Goal: Task Accomplishment & Management: Manage account settings

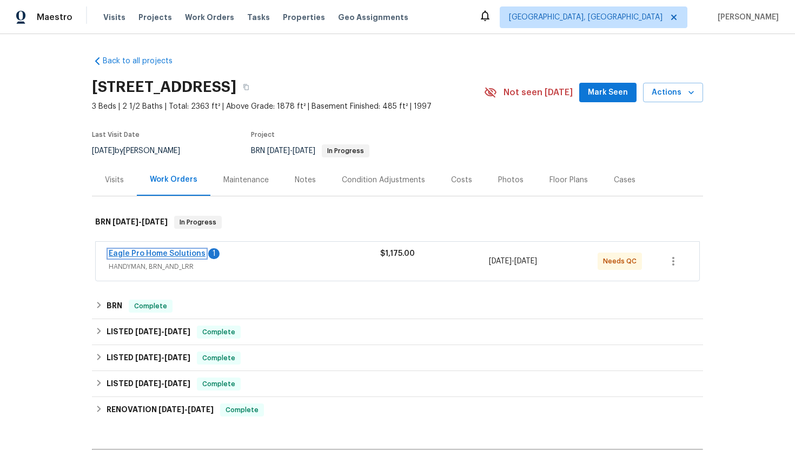
click at [182, 254] on link "Eagle Pro Home Solutions" at bounding box center [157, 254] width 97 height 8
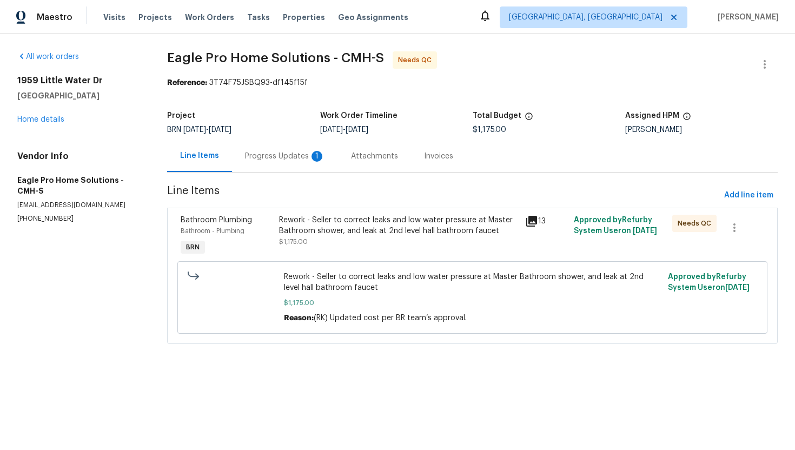
click at [264, 147] on div "Progress Updates 1" at bounding box center [285, 156] width 106 height 32
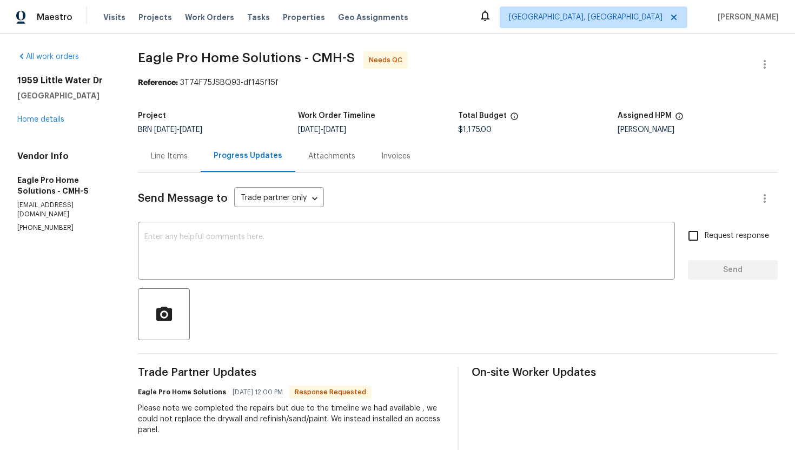
click at [188, 157] on div "Line Items" at bounding box center [169, 156] width 37 height 11
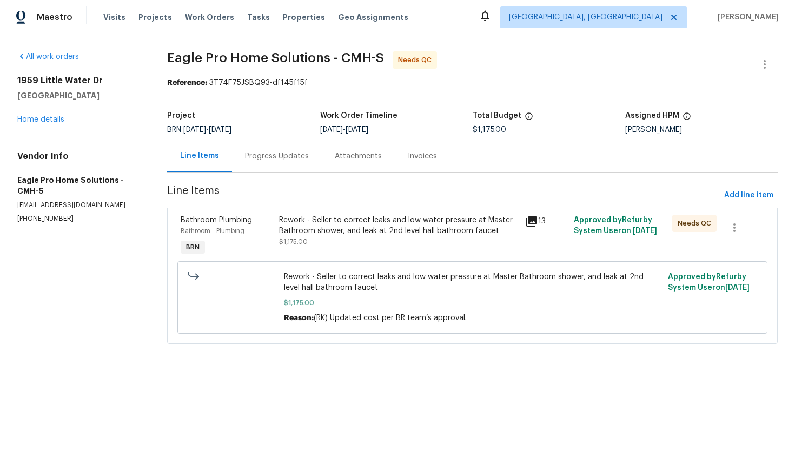
click at [327, 228] on div "Rework - Seller to correct leaks and low water pressure at Master Bathroom show…" at bounding box center [398, 226] width 239 height 22
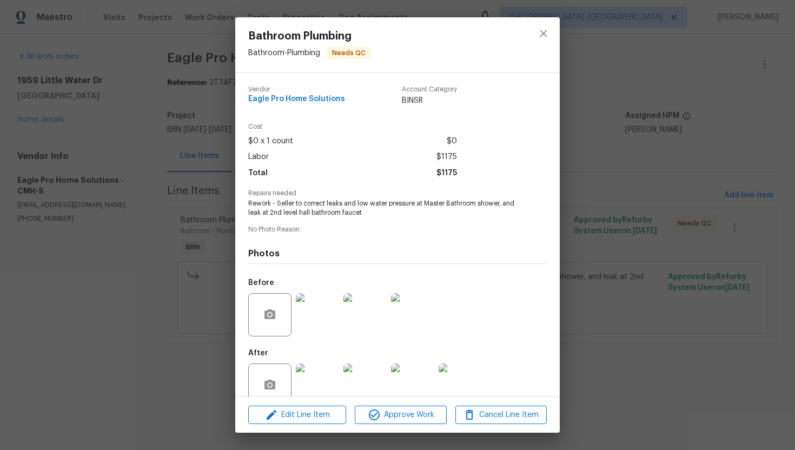
scroll to position [21, 0]
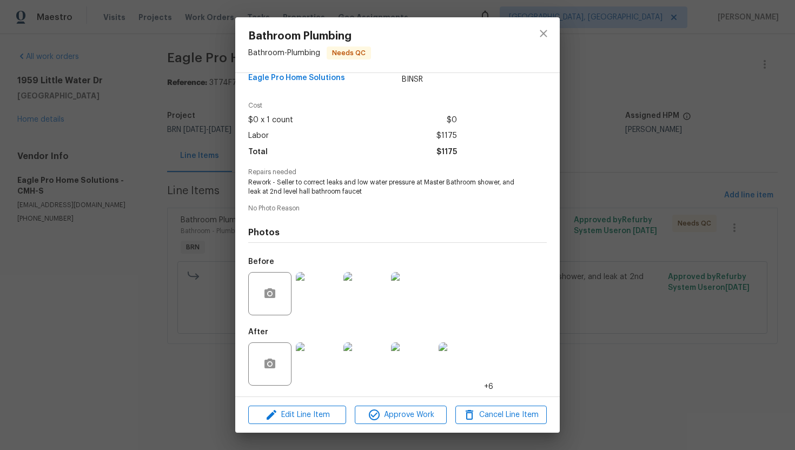
click at [301, 356] on img at bounding box center [317, 364] width 43 height 43
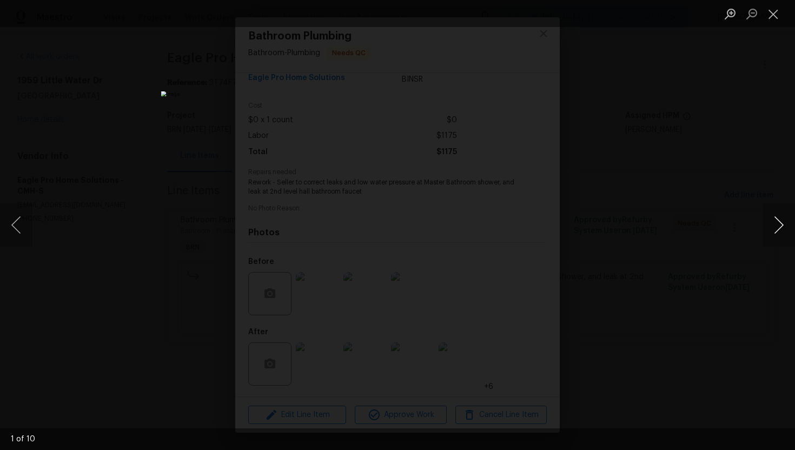
click at [772, 236] on button "Next image" at bounding box center [779, 224] width 32 height 43
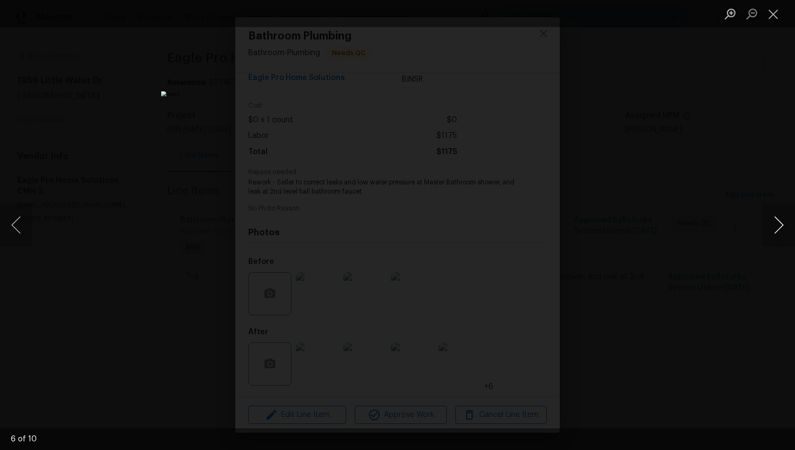
click at [772, 236] on button "Next image" at bounding box center [779, 224] width 32 height 43
click at [774, 18] on button "Close lightbox" at bounding box center [774, 13] width 22 height 19
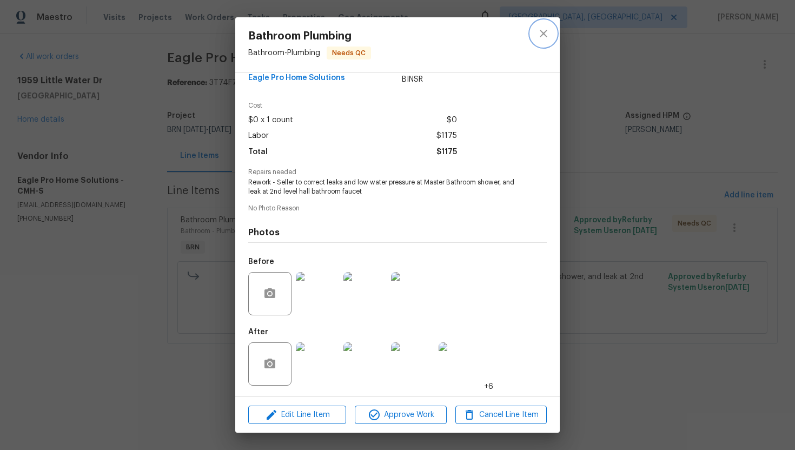
click at [539, 41] on button "close" at bounding box center [544, 34] width 26 height 26
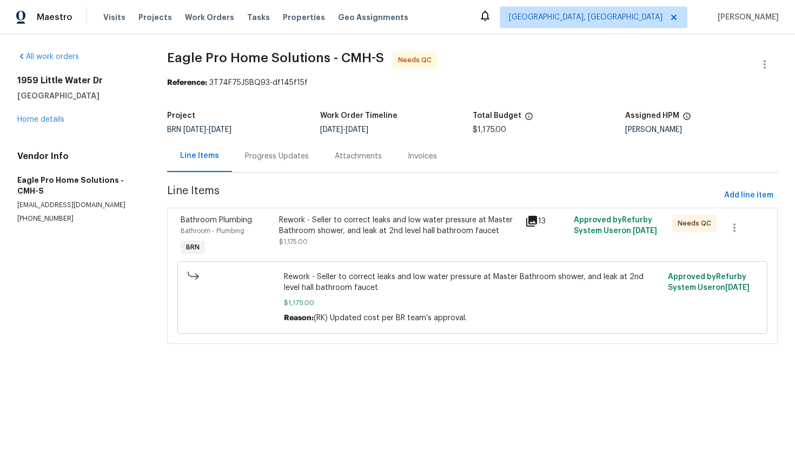
click at [302, 162] on div "Progress Updates" at bounding box center [277, 156] width 90 height 32
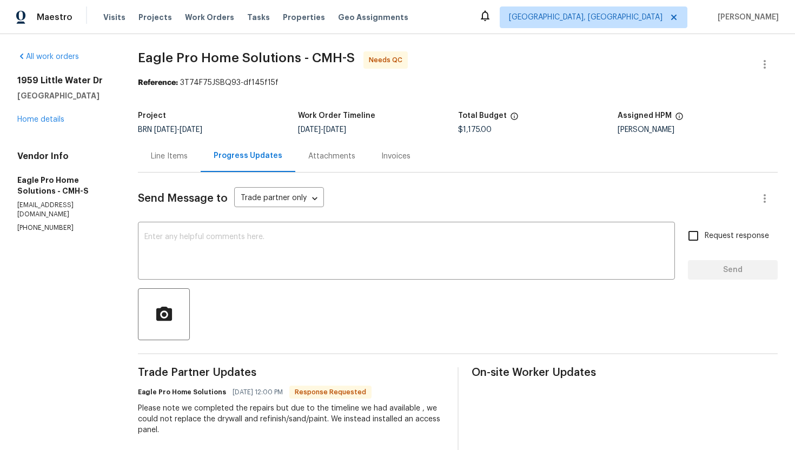
click at [190, 163] on div "Line Items" at bounding box center [169, 156] width 63 height 32
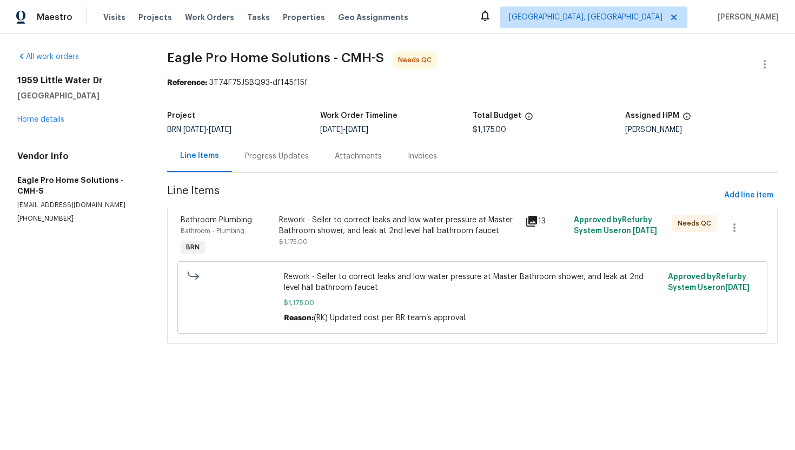
click at [293, 154] on div "Progress Updates" at bounding box center [277, 156] width 64 height 11
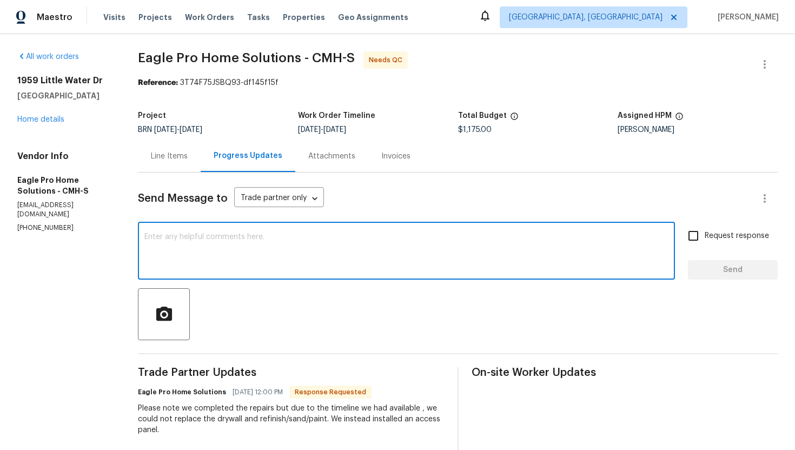
click at [249, 254] on textarea at bounding box center [406, 252] width 524 height 38
type textarea "Sure, I understand. Thank you."
click at [718, 244] on label "Request response" at bounding box center [725, 236] width 87 height 23
click at [705, 244] on input "Request response" at bounding box center [693, 236] width 23 height 23
checkbox input "true"
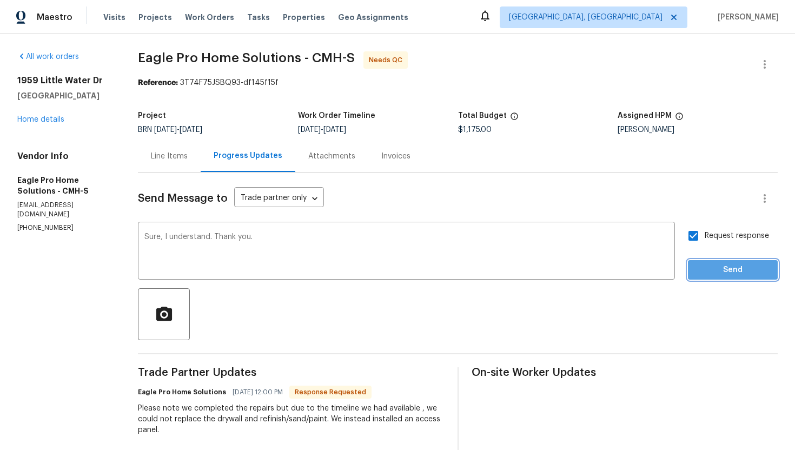
click at [722, 276] on span "Send" at bounding box center [733, 271] width 73 height 14
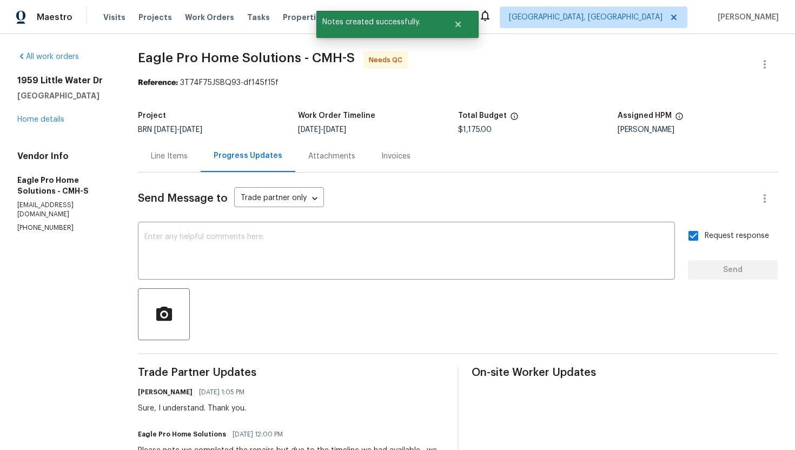
click at [176, 158] on div "Line Items" at bounding box center [169, 156] width 37 height 11
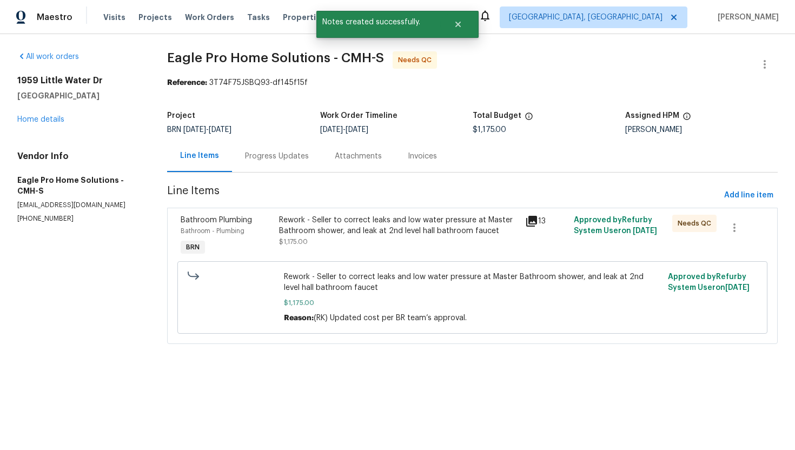
click at [332, 225] on div "Rework - Seller to correct leaks and low water pressure at Master Bathroom show…" at bounding box center [398, 226] width 239 height 22
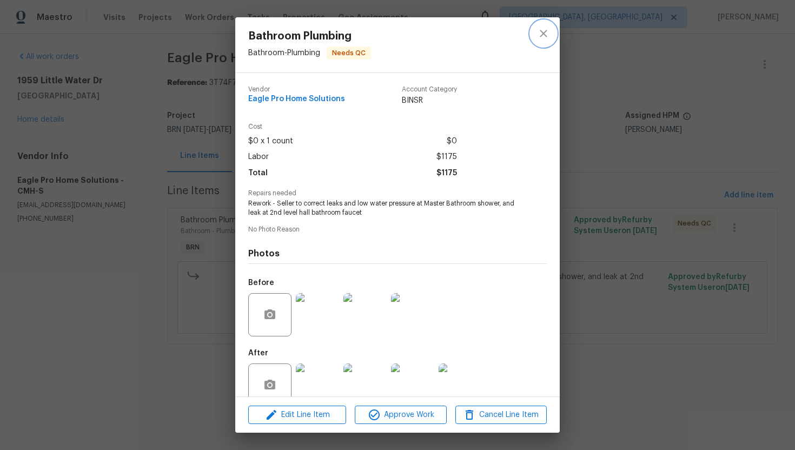
click at [551, 29] on button "close" at bounding box center [544, 34] width 26 height 26
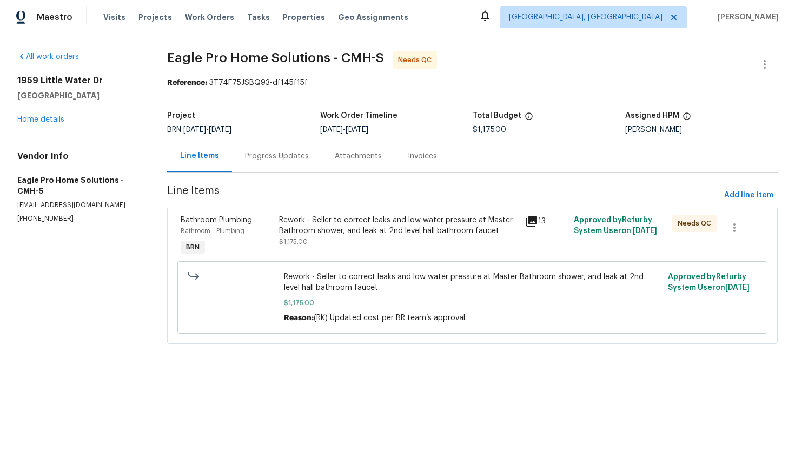
click at [317, 222] on div "Rework - Seller to correct leaks and low water pressure at Master Bathroom show…" at bounding box center [398, 226] width 239 height 22
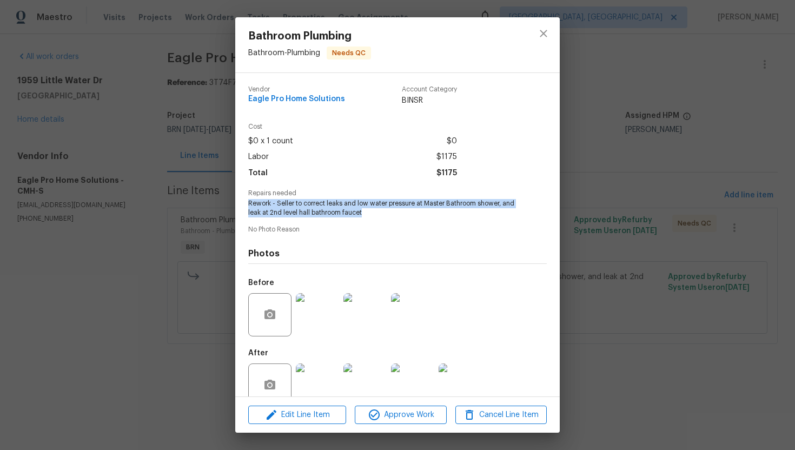
drag, startPoint x: 247, startPoint y: 205, endPoint x: 400, endPoint y: 219, distance: 153.7
click at [400, 219] on div "Vendor Eagle Pro Home Solutions Account Category BINSR Cost $0 x 1 count $0 Lab…" at bounding box center [397, 235] width 325 height 324
copy span "Rework - Seller to correct leaks and low water pressure at Master Bathroom show…"
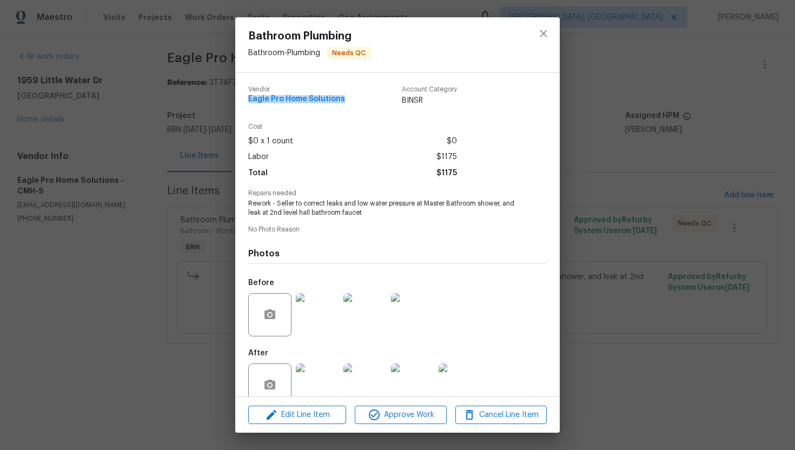
drag, startPoint x: 246, startPoint y: 101, endPoint x: 339, endPoint y: 104, distance: 93.7
click at [340, 104] on div "Vendor Eagle Pro Home Solutions Account Category BINSR Cost $0 x 1 count $0 Lab…" at bounding box center [397, 235] width 325 height 324
click at [339, 104] on div "Vendor Eagle Pro Home Solutions" at bounding box center [296, 96] width 97 height 20
click at [316, 99] on span "Eagle Pro Home Solutions" at bounding box center [296, 99] width 97 height 8
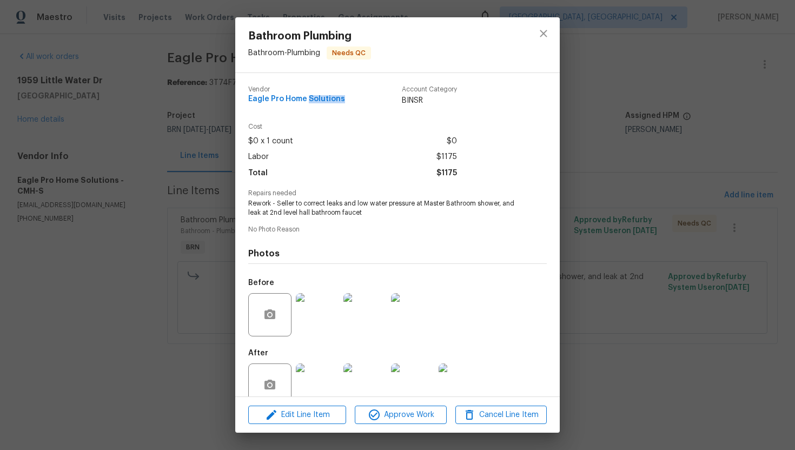
click at [316, 99] on span "Eagle Pro Home Solutions" at bounding box center [296, 99] width 97 height 8
copy span "Eagle Pro Home Solutions"
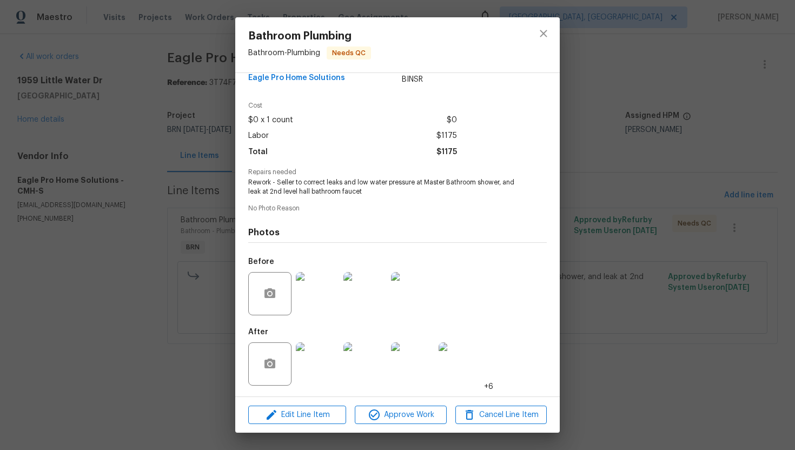
click at [418, 318] on div at bounding box center [413, 294] width 48 height 56
click at [418, 301] on img at bounding box center [412, 293] width 43 height 43
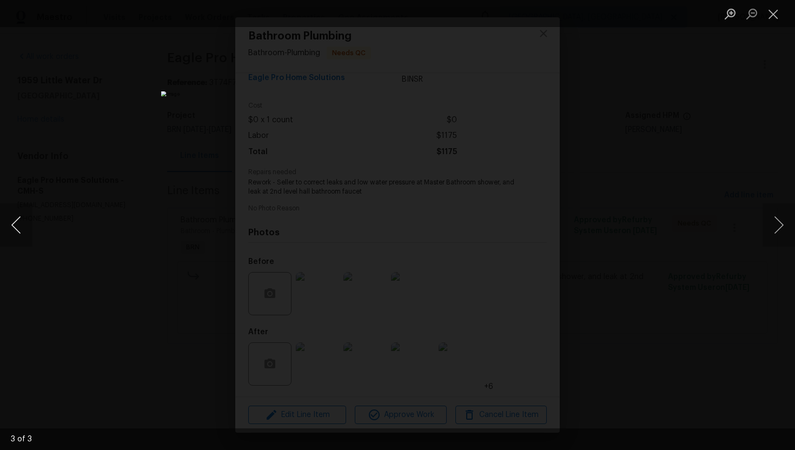
click at [23, 224] on button "Previous image" at bounding box center [16, 224] width 32 height 43
click at [21, 218] on button "Previous image" at bounding box center [16, 224] width 32 height 43
click at [770, 6] on button "Close lightbox" at bounding box center [774, 13] width 22 height 19
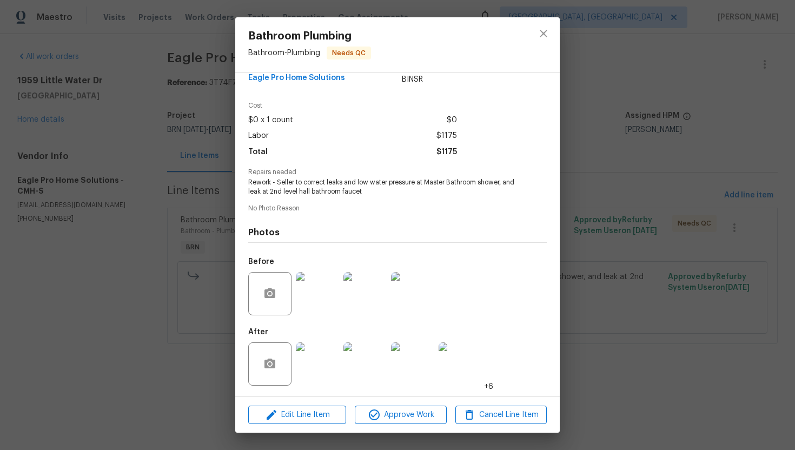
click at [312, 353] on img at bounding box center [317, 364] width 43 height 43
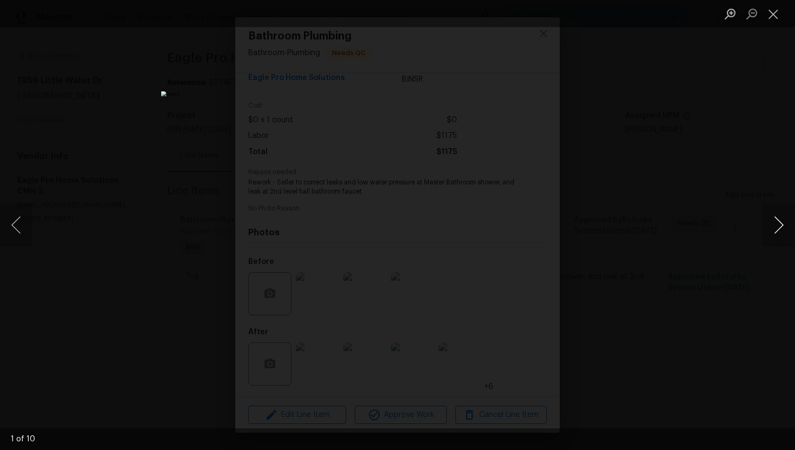
click at [770, 223] on button "Next image" at bounding box center [779, 224] width 32 height 43
click at [777, 234] on button "Next image" at bounding box center [779, 224] width 32 height 43
click at [777, 233] on button "Next image" at bounding box center [779, 224] width 32 height 43
click at [773, 226] on button "Next image" at bounding box center [779, 224] width 32 height 43
click at [772, 235] on button "Next image" at bounding box center [779, 224] width 32 height 43
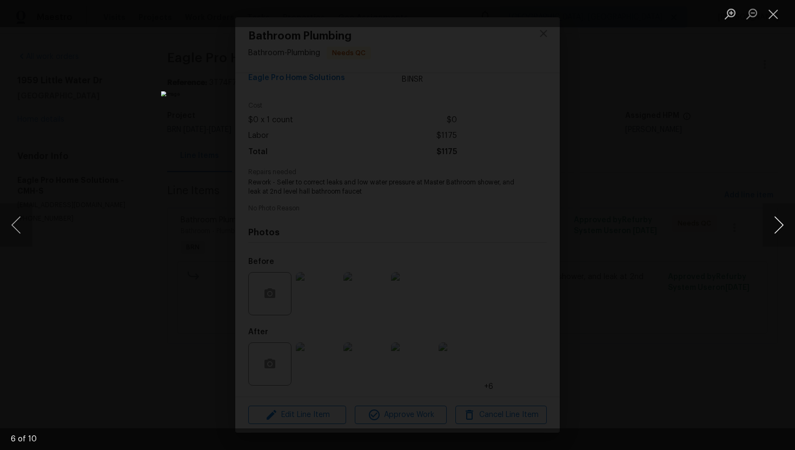
click at [771, 226] on button "Next image" at bounding box center [779, 224] width 32 height 43
click at [775, 233] on button "Next image" at bounding box center [779, 224] width 32 height 43
click at [780, 222] on button "Next image" at bounding box center [779, 224] width 32 height 43
click at [767, 230] on button "Next image" at bounding box center [779, 224] width 32 height 43
click at [771, 14] on button "Close lightbox" at bounding box center [774, 13] width 22 height 19
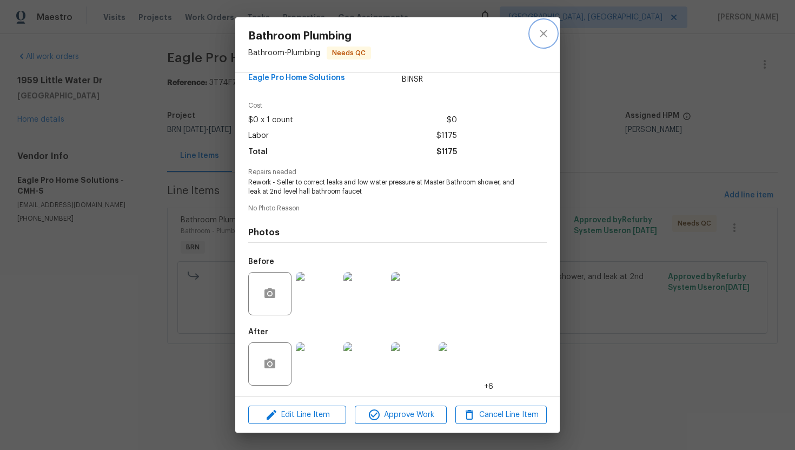
click at [550, 31] on button "close" at bounding box center [544, 34] width 26 height 26
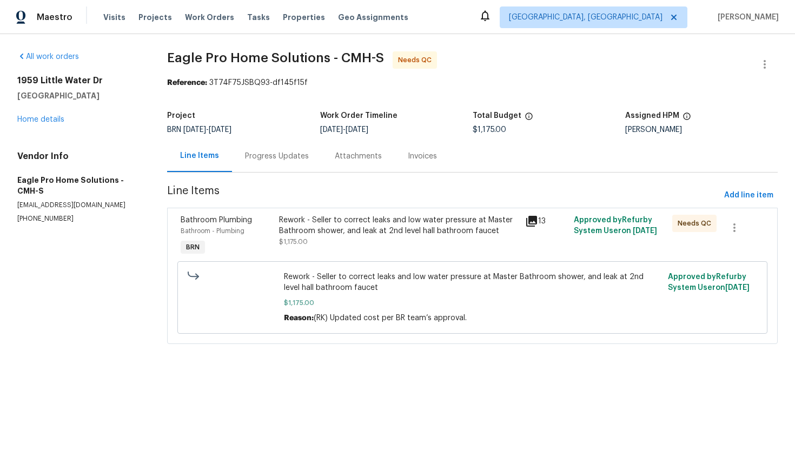
click at [417, 159] on div "Invoices" at bounding box center [422, 156] width 29 height 11
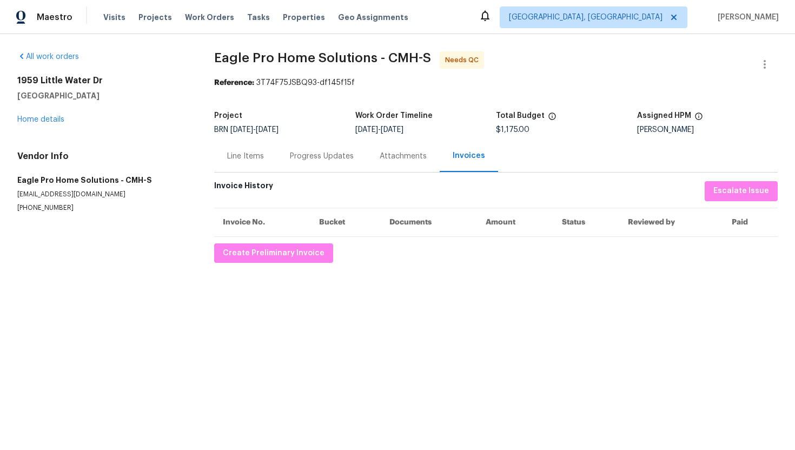
click at [236, 166] on div "Line Items" at bounding box center [245, 156] width 63 height 32
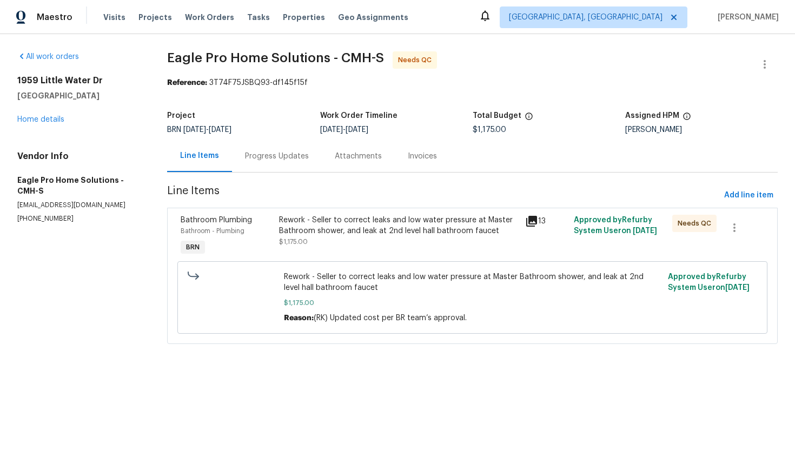
click at [337, 244] on div "Rework - Seller to correct leaks and low water pressure at Master Bathroom show…" at bounding box center [398, 231] width 239 height 32
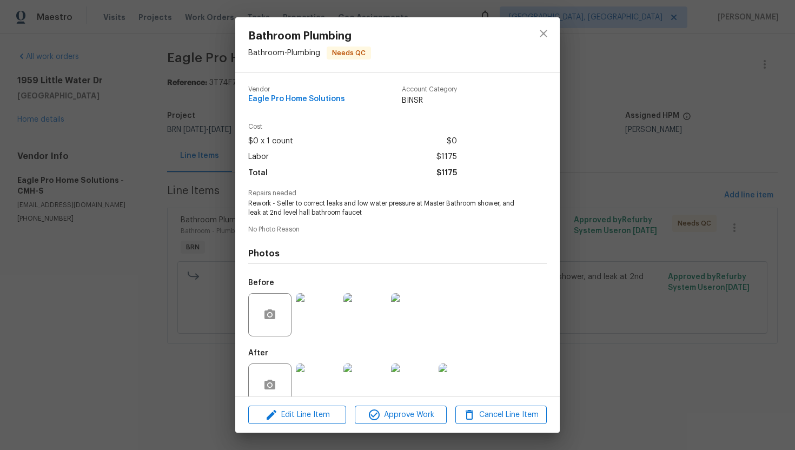
scroll to position [21, 0]
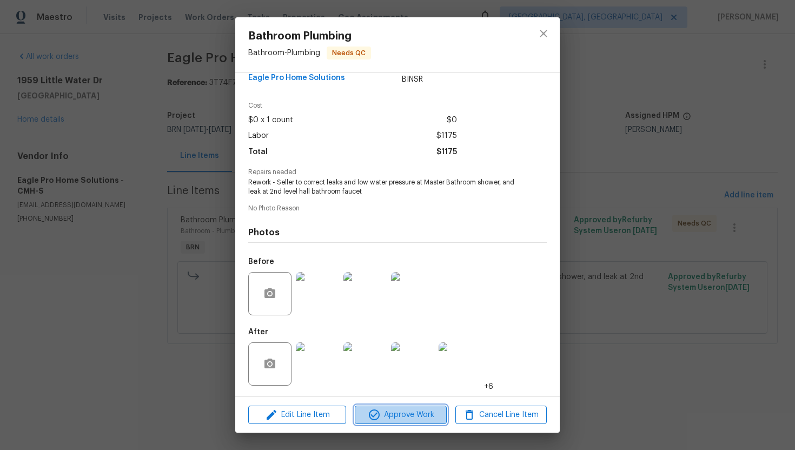
click at [390, 412] on span "Approve Work" at bounding box center [400, 416] width 85 height 14
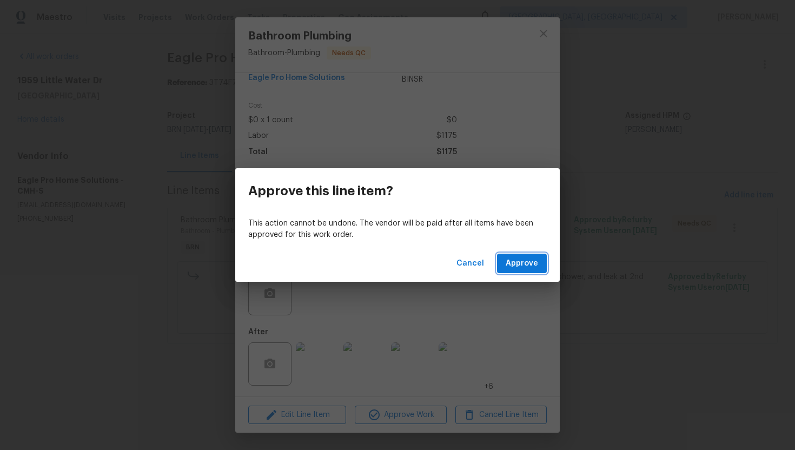
click at [524, 267] on span "Approve" at bounding box center [522, 264] width 32 height 14
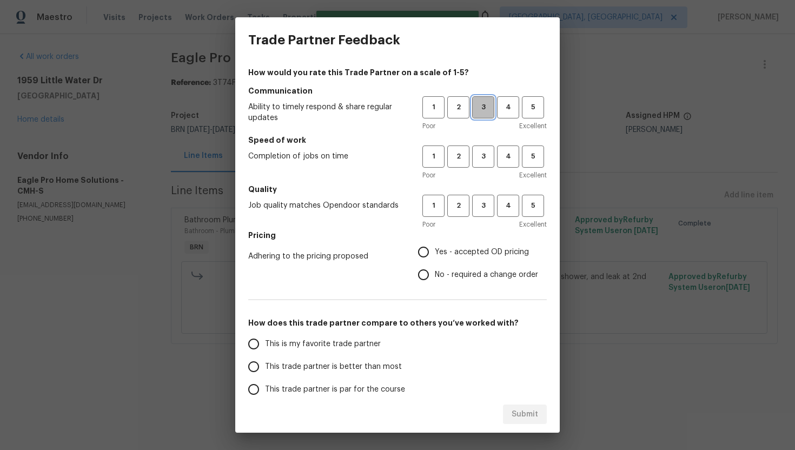
click at [481, 115] on button "3" at bounding box center [483, 107] width 22 height 22
click at [480, 165] on button "3" at bounding box center [483, 157] width 22 height 22
click at [479, 201] on span "3" at bounding box center [483, 206] width 20 height 12
click at [435, 278] on input "No - required a change order" at bounding box center [423, 275] width 23 height 23
radio input "true"
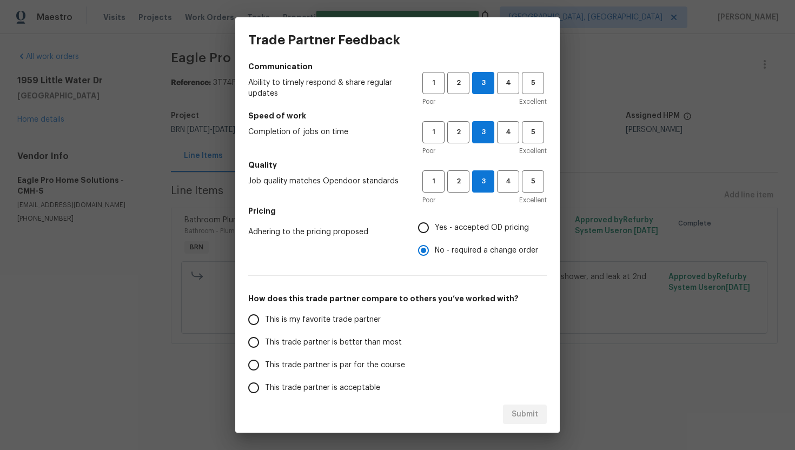
scroll to position [37, 0]
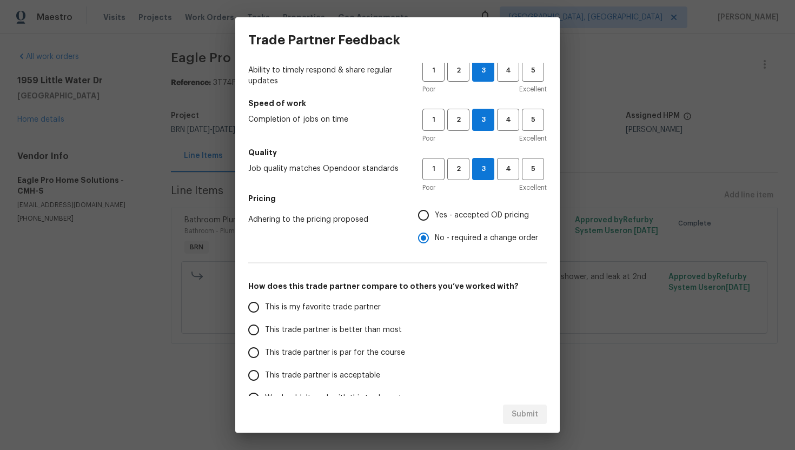
click at [310, 353] on span "This trade partner is par for the course" at bounding box center [335, 352] width 140 height 11
click at [265, 353] on input "This trade partner is par for the course" at bounding box center [253, 352] width 23 height 23
radio input "false"
click at [325, 377] on span "This trade partner is acceptable" at bounding box center [322, 375] width 115 height 11
click at [265, 377] on input "This trade partner is acceptable" at bounding box center [253, 375] width 23 height 23
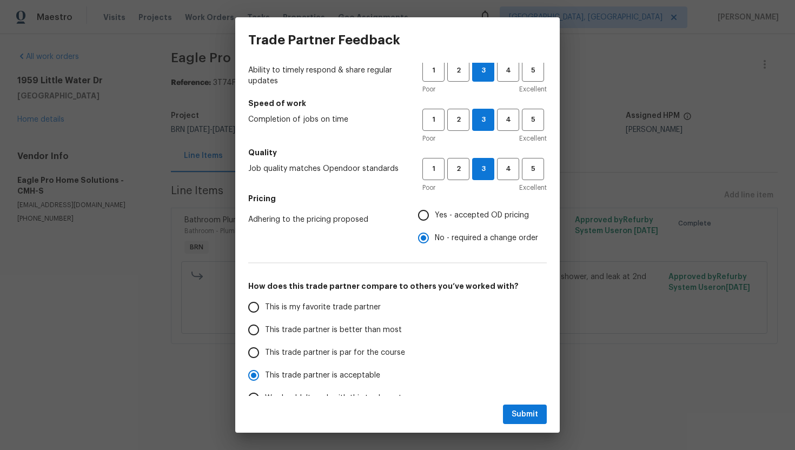
scroll to position [99, 0]
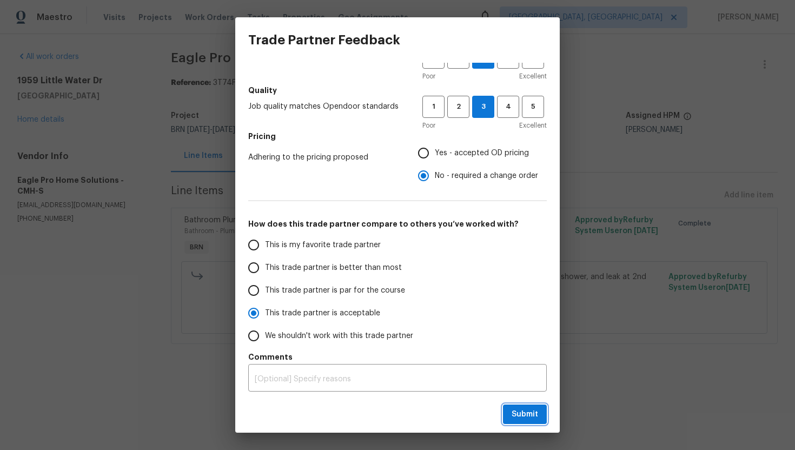
click at [522, 418] on span "Submit" at bounding box center [525, 415] width 27 height 14
radio input "true"
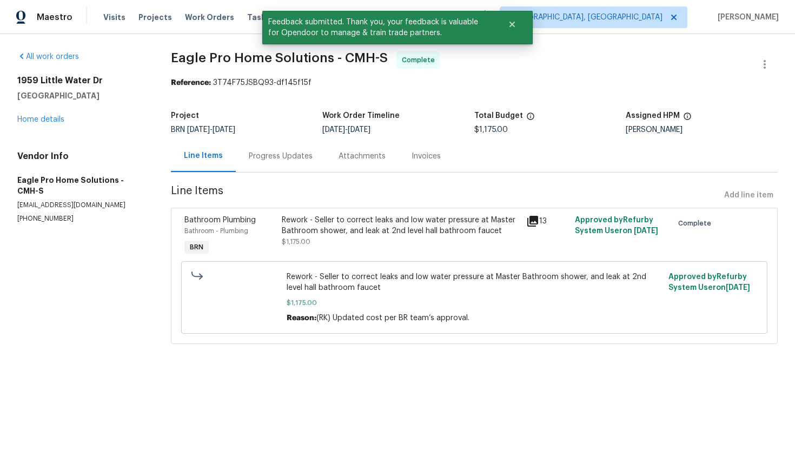
click at [421, 169] on div "Invoices" at bounding box center [426, 156] width 55 height 32
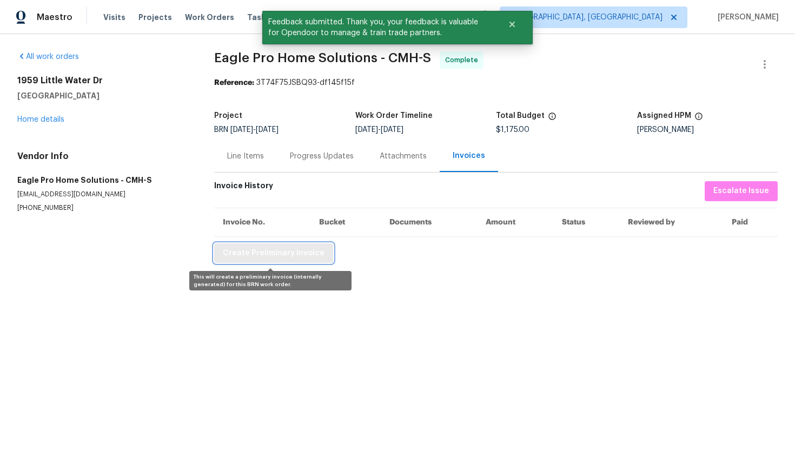
click at [317, 258] on span "Create Preliminary Invoice" at bounding box center [274, 254] width 102 height 14
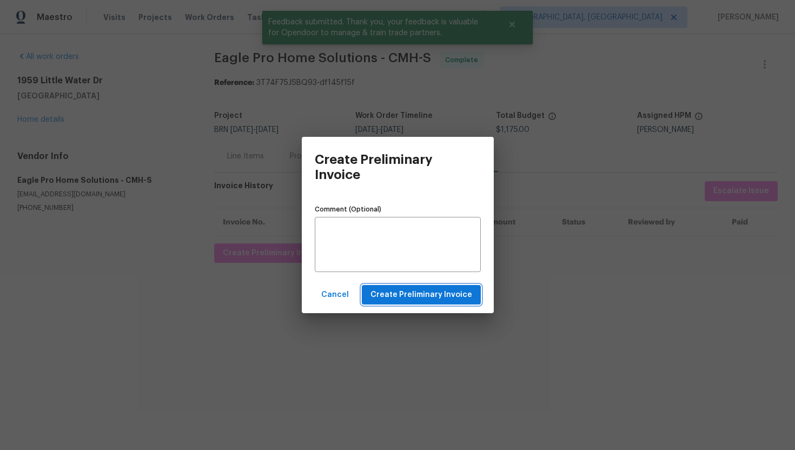
click at [427, 292] on span "Create Preliminary Invoice" at bounding box center [422, 295] width 102 height 14
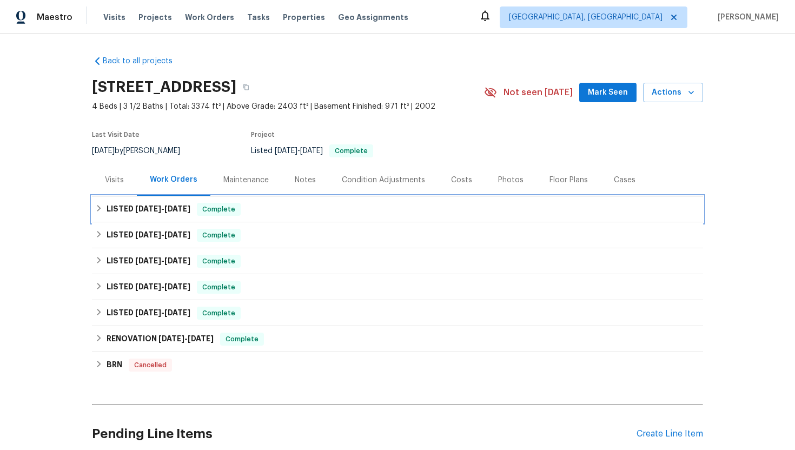
click at [151, 211] on span "[DATE]" at bounding box center [148, 209] width 26 height 8
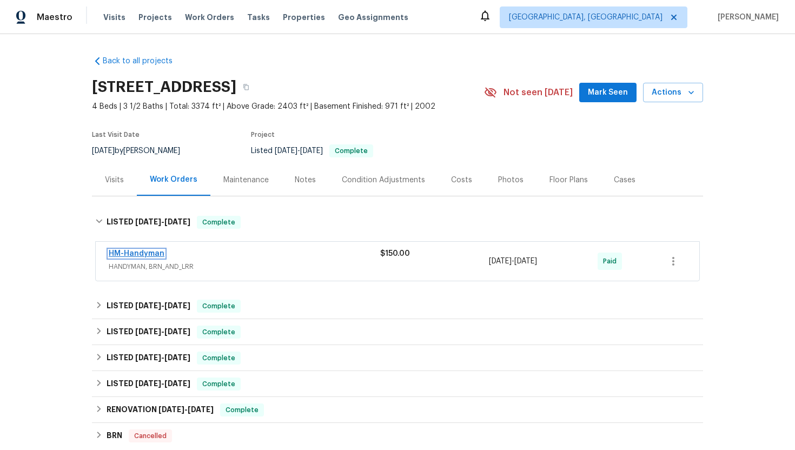
click at [142, 251] on link "HM-Handyman" at bounding box center [137, 254] width 56 height 8
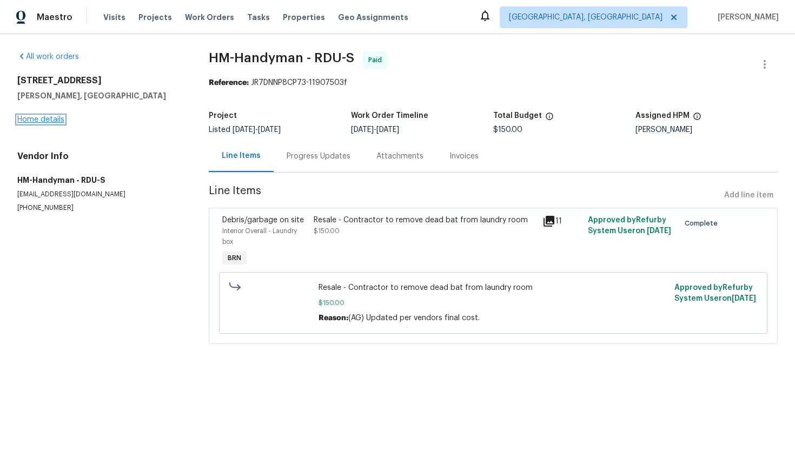
click at [29, 117] on link "Home details" at bounding box center [40, 120] width 47 height 8
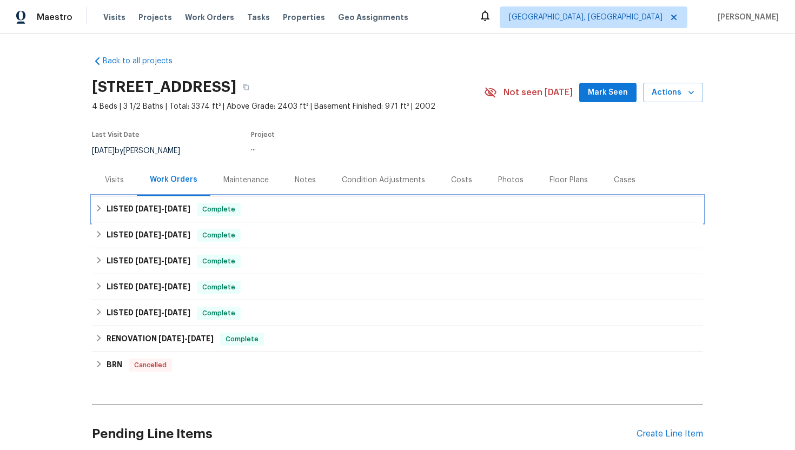
click at [132, 212] on h6 "LISTED [DATE] - [DATE]" at bounding box center [149, 209] width 84 height 13
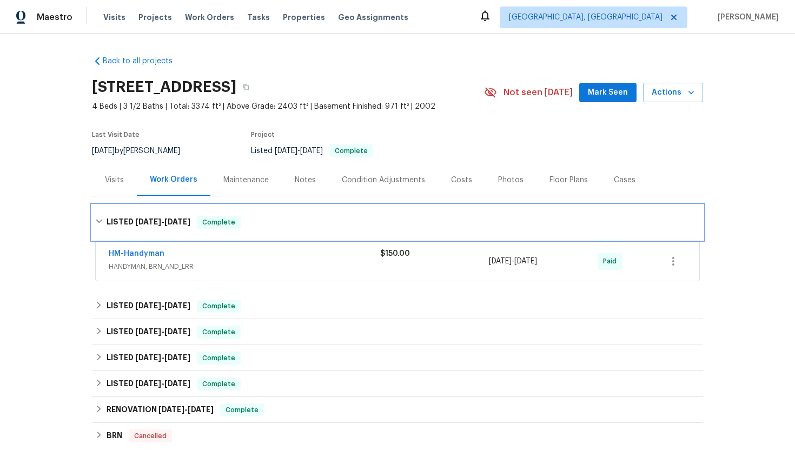
click at [132, 214] on div "LISTED [DATE] - [DATE] Complete" at bounding box center [397, 222] width 611 height 35
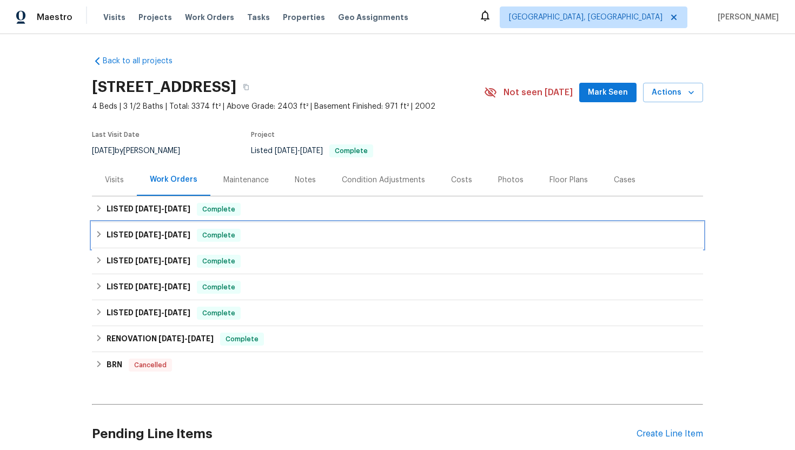
click at [132, 228] on div "LISTED [DATE] - [DATE] Complete" at bounding box center [397, 235] width 611 height 26
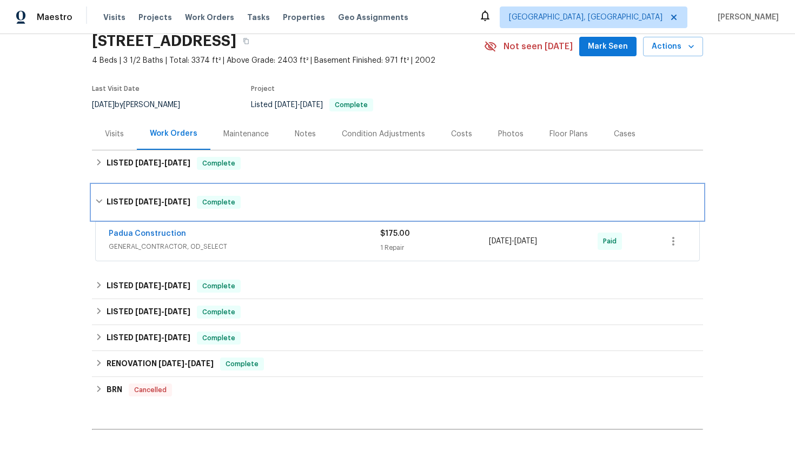
scroll to position [61, 0]
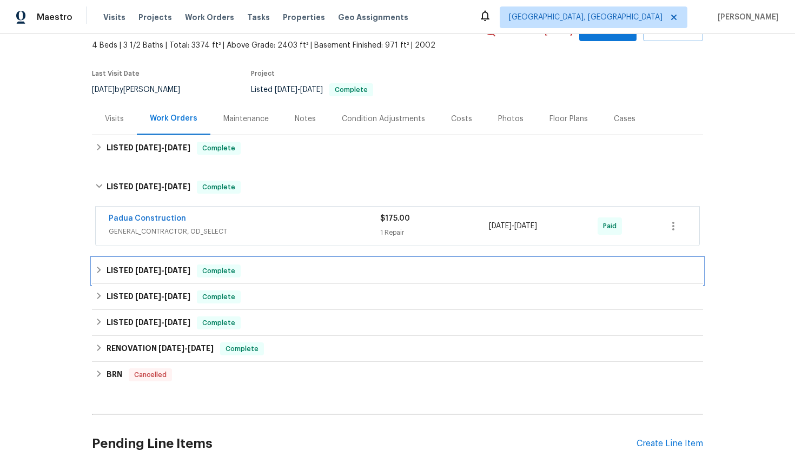
click at [128, 266] on h6 "LISTED [DATE] - [DATE]" at bounding box center [149, 271] width 84 height 13
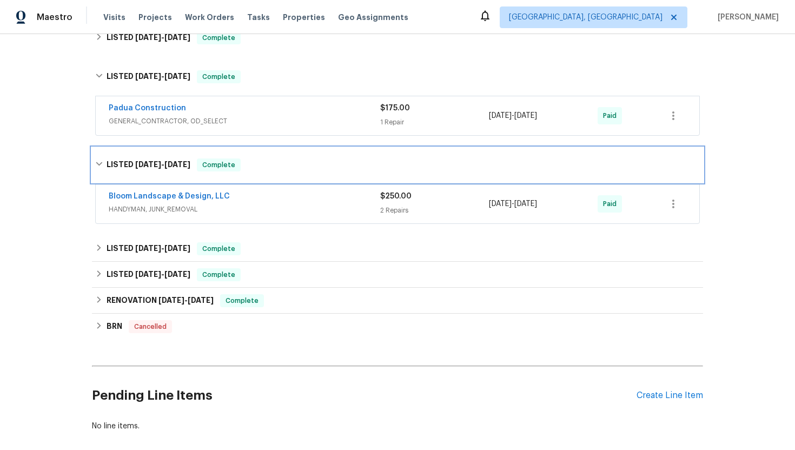
scroll to position [173, 0]
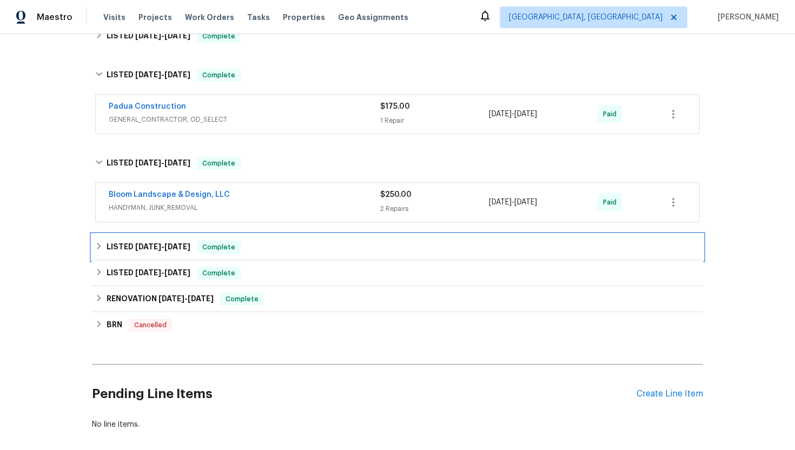
click at [100, 245] on icon at bounding box center [99, 246] width 4 height 6
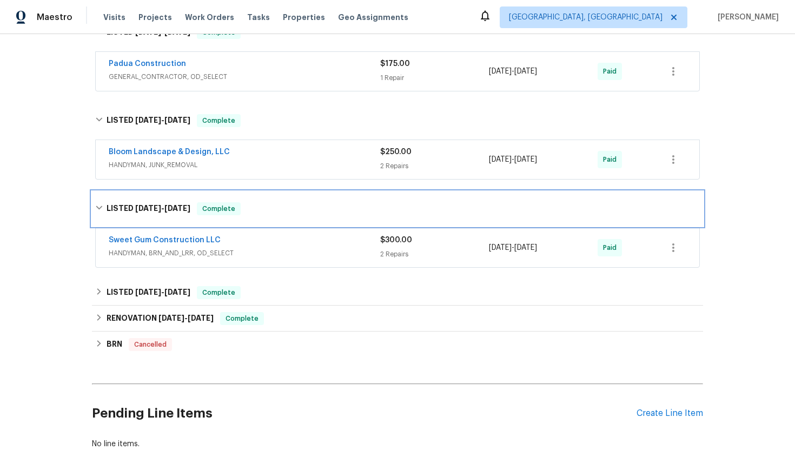
scroll to position [247, 0]
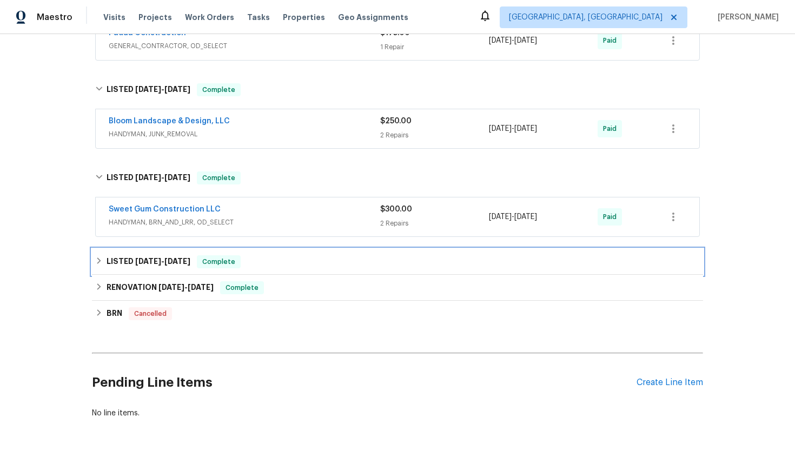
click at [128, 258] on h6 "LISTED [DATE] - [DATE]" at bounding box center [149, 261] width 84 height 13
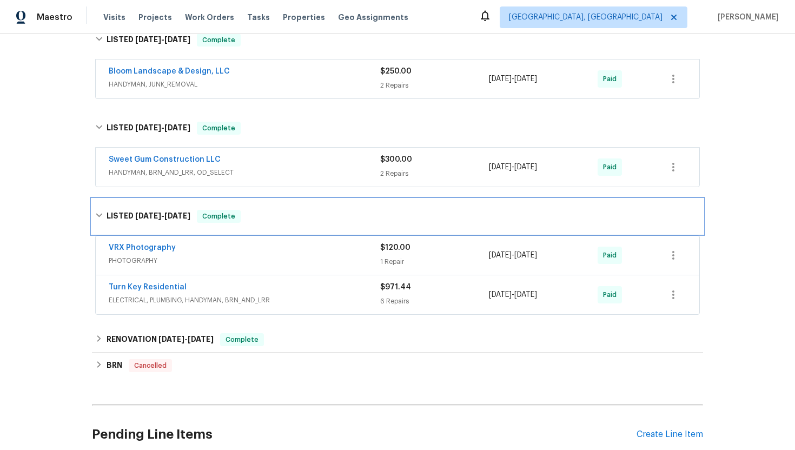
scroll to position [337, 0]
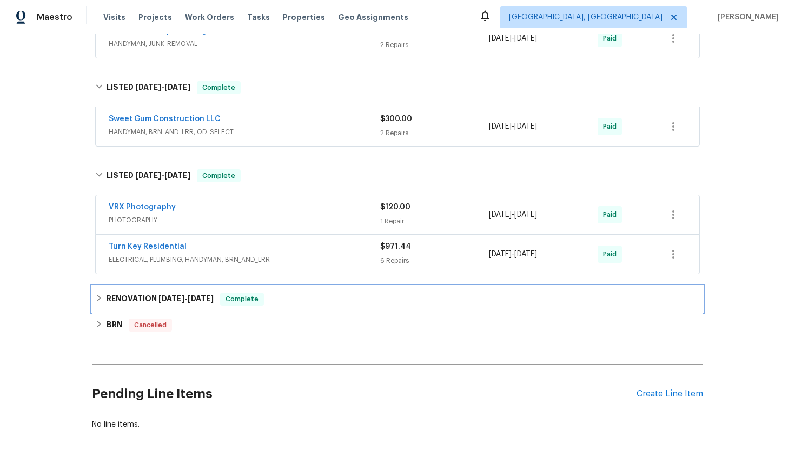
click at [127, 302] on h6 "RENOVATION [DATE] - [DATE]" at bounding box center [160, 299] width 107 height 13
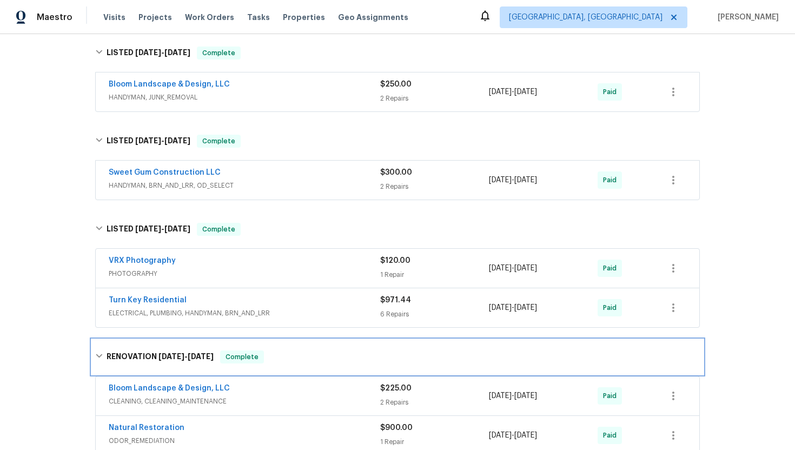
scroll to position [304, 0]
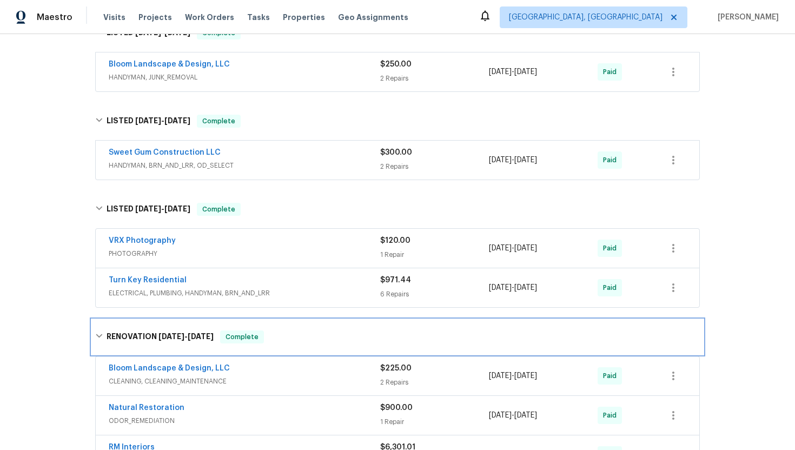
click at [160, 333] on span "[DATE]" at bounding box center [172, 337] width 26 height 8
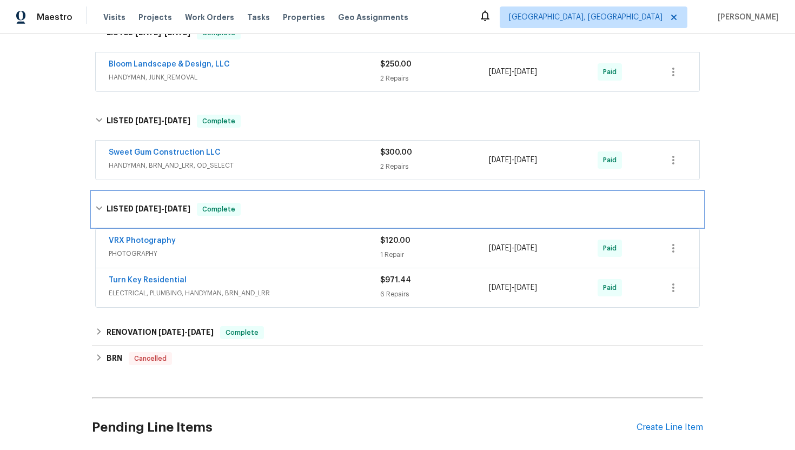
click at [124, 207] on h6 "LISTED [DATE] - [DATE]" at bounding box center [149, 209] width 84 height 13
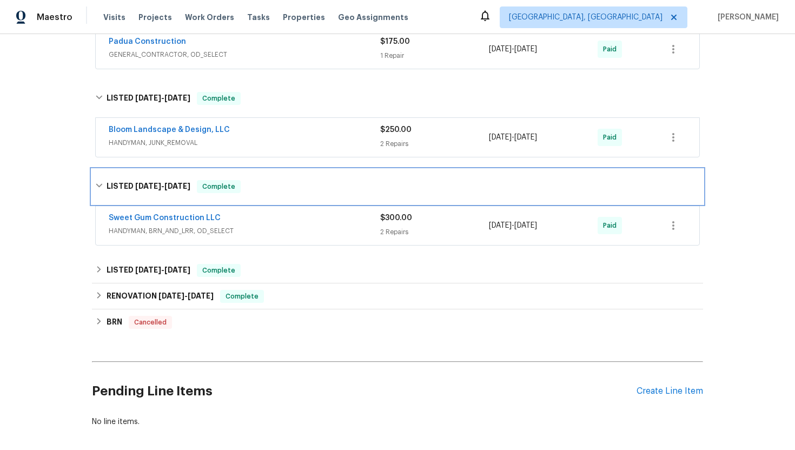
click at [120, 183] on h6 "LISTED [DATE] - [DATE]" at bounding box center [149, 186] width 84 height 13
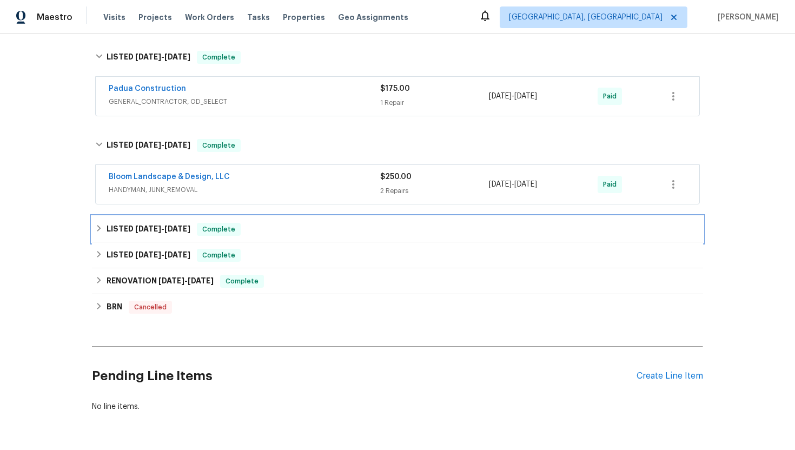
scroll to position [159, 0]
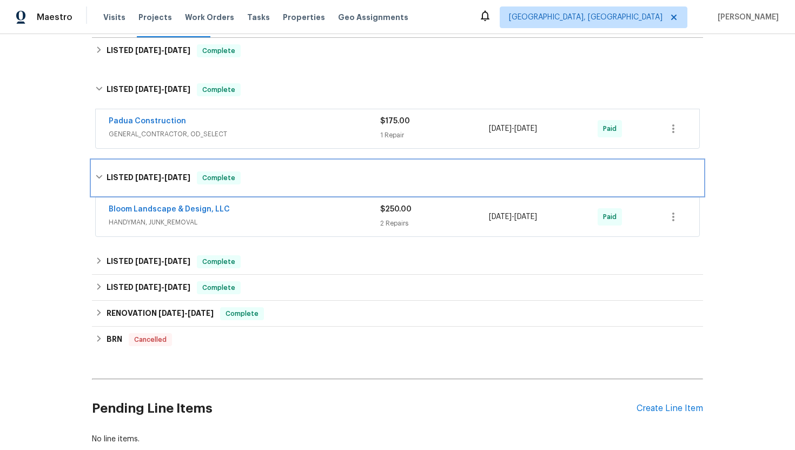
click at [120, 183] on h6 "LISTED [DATE] - [DATE]" at bounding box center [149, 178] width 84 height 13
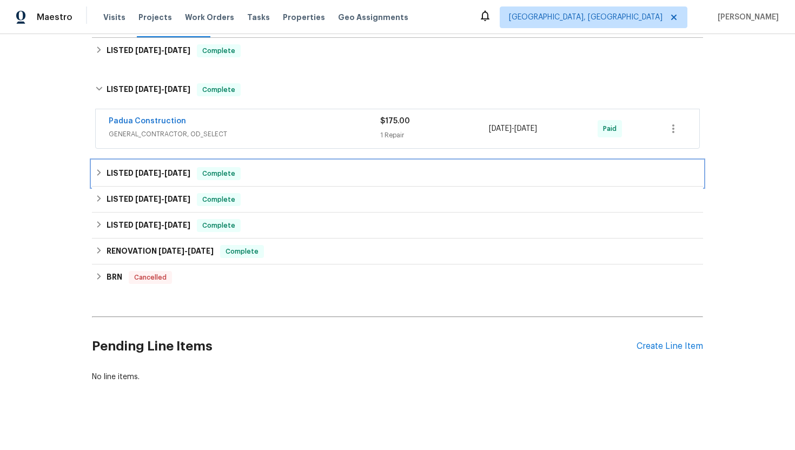
scroll to position [95, 0]
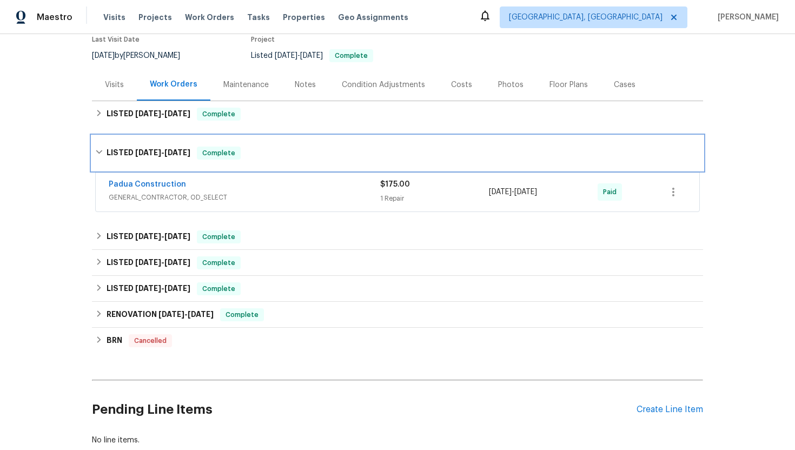
click at [122, 148] on h6 "LISTED [DATE] - [DATE]" at bounding box center [149, 153] width 84 height 13
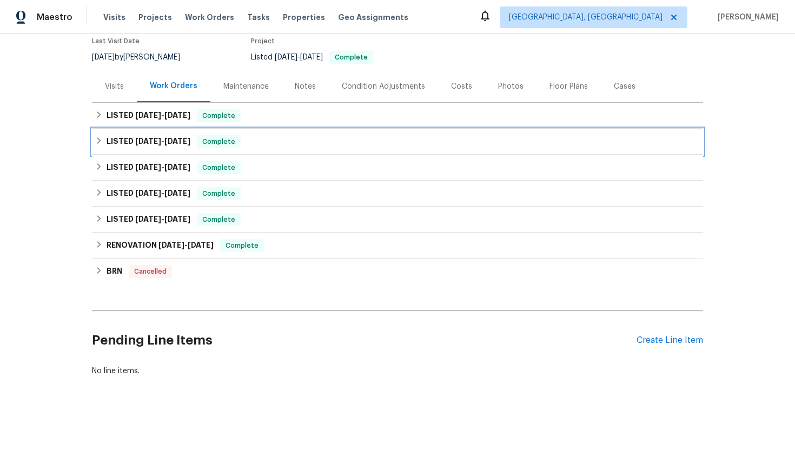
scroll to position [94, 0]
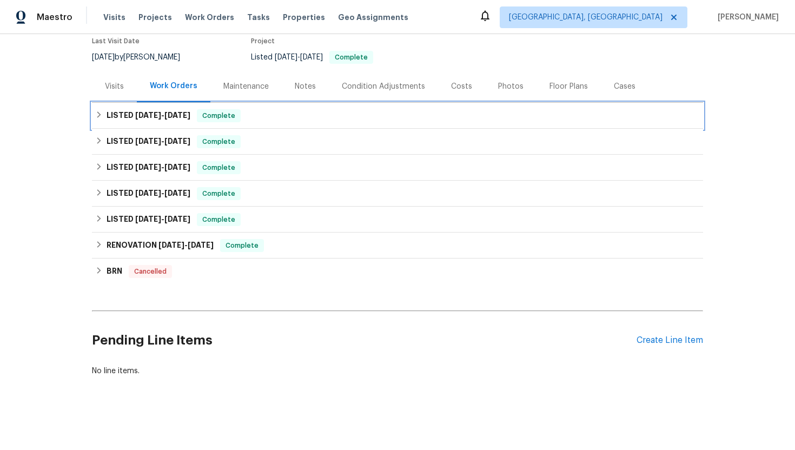
click at [128, 116] on h6 "LISTED [DATE] - [DATE]" at bounding box center [149, 115] width 84 height 13
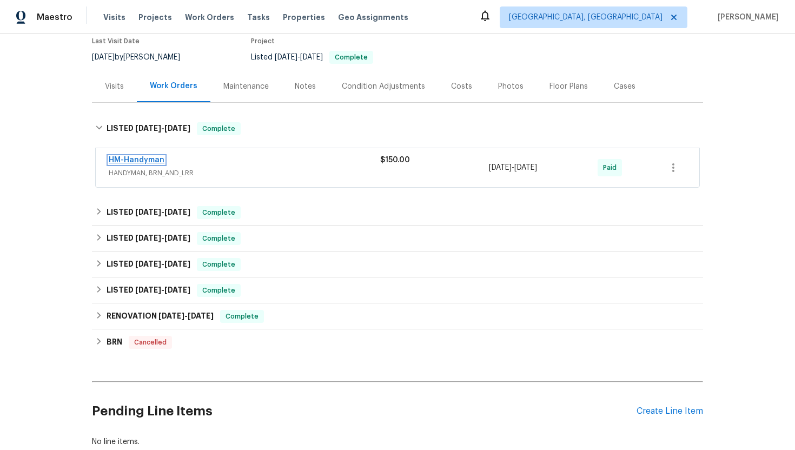
click at [137, 163] on link "HM-Handyman" at bounding box center [137, 160] width 56 height 8
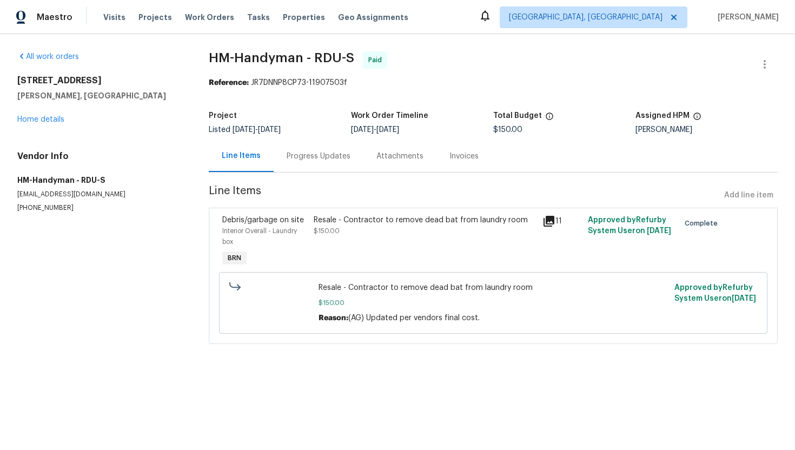
click at [293, 166] on div "Progress Updates" at bounding box center [319, 156] width 90 height 32
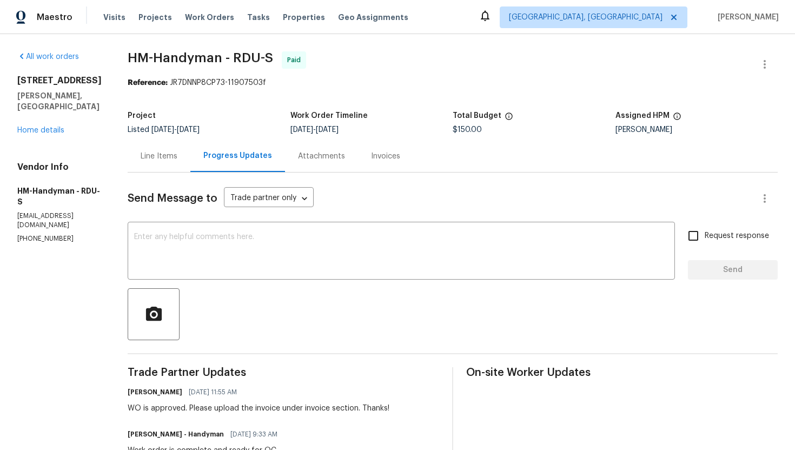
click at [173, 156] on div "Line Items" at bounding box center [159, 156] width 37 height 11
